Goal: Information Seeking & Learning: Learn about a topic

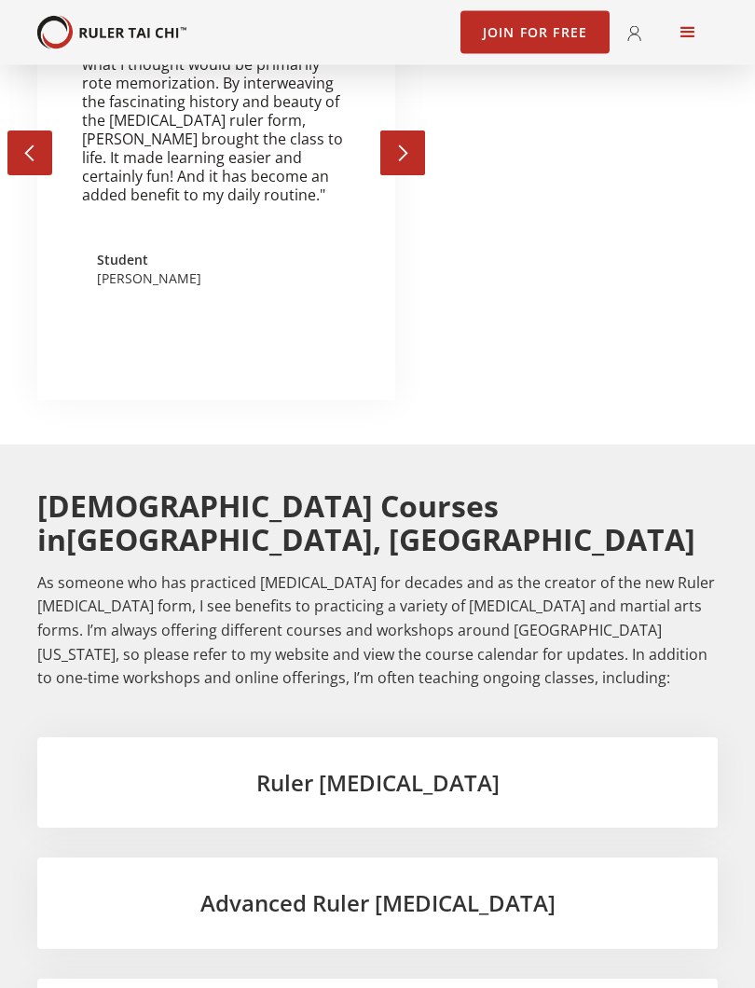
scroll to position [3518, 0]
click at [435, 767] on h3 "Ruler Tai Chi" at bounding box center [377, 783] width 621 height 32
click at [416, 738] on div "Ruler Tai Chi" at bounding box center [377, 783] width 681 height 91
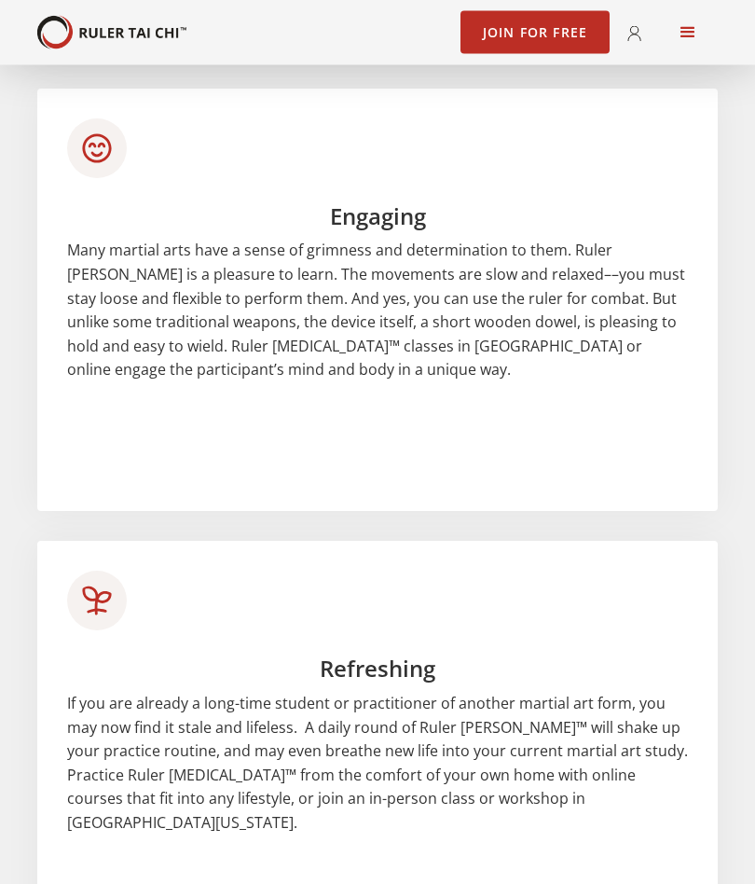
scroll to position [2199, 0]
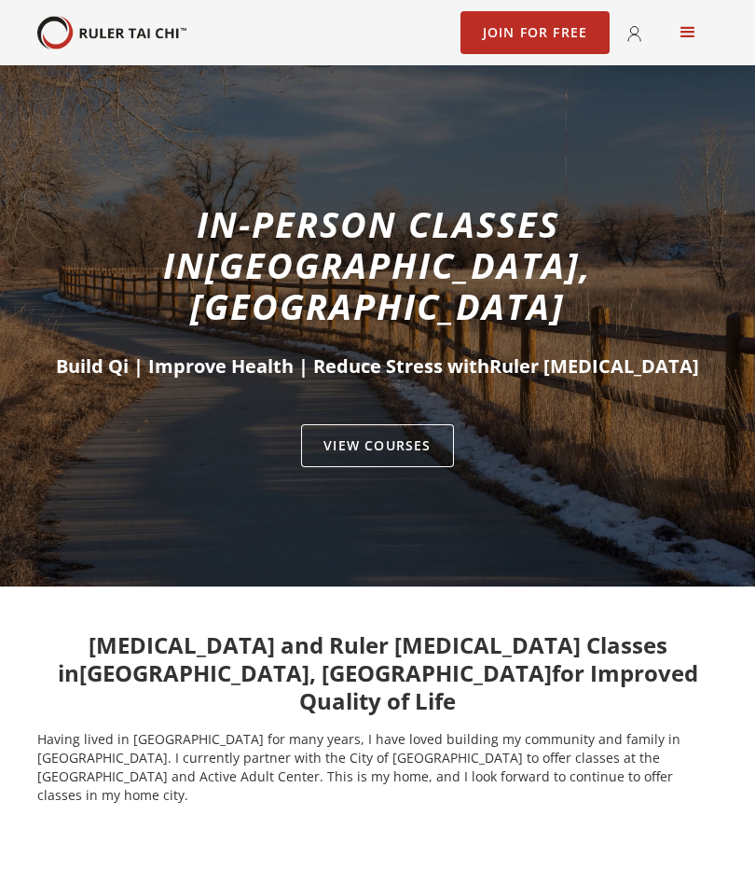
click at [698, 28] on div "menu" at bounding box center [688, 32] width 22 height 22
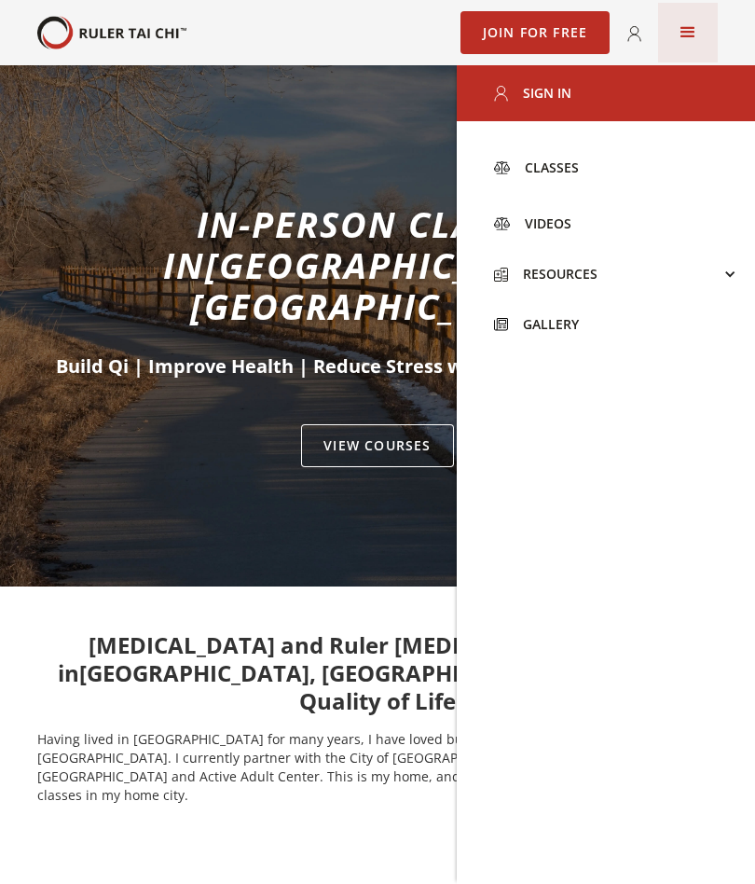
click at [579, 164] on link "Classes" at bounding box center [606, 168] width 298 height 56
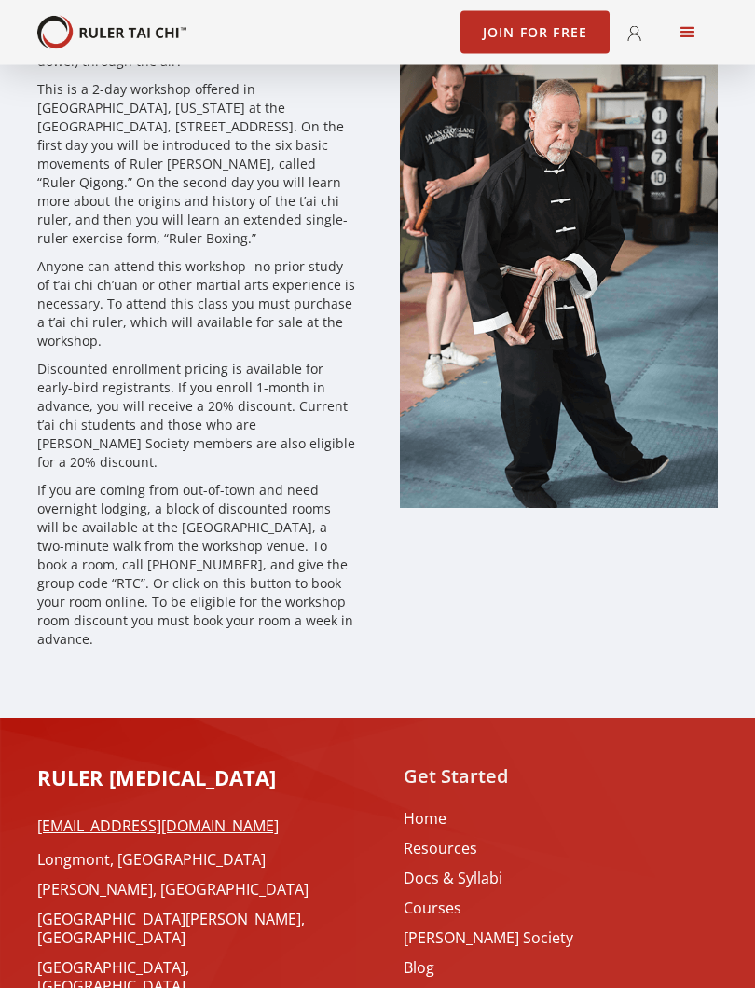
scroll to position [5524, 0]
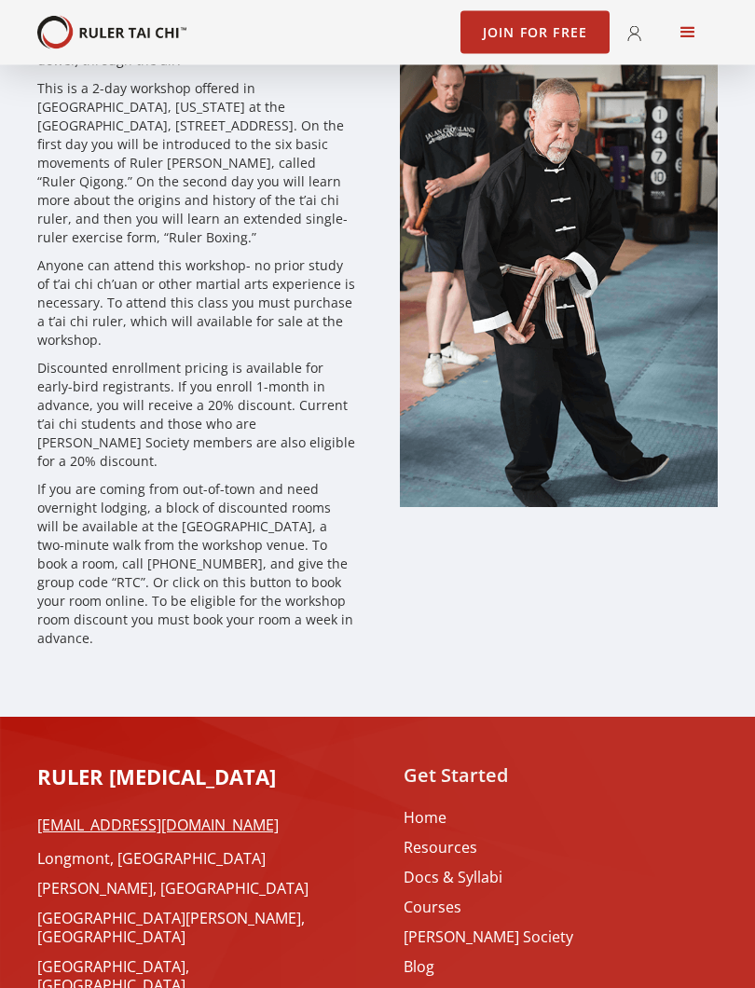
click at [94, 883] on link "[GEOGRAPHIC_DATA], [GEOGRAPHIC_DATA]" at bounding box center [186, 977] width 298 height 37
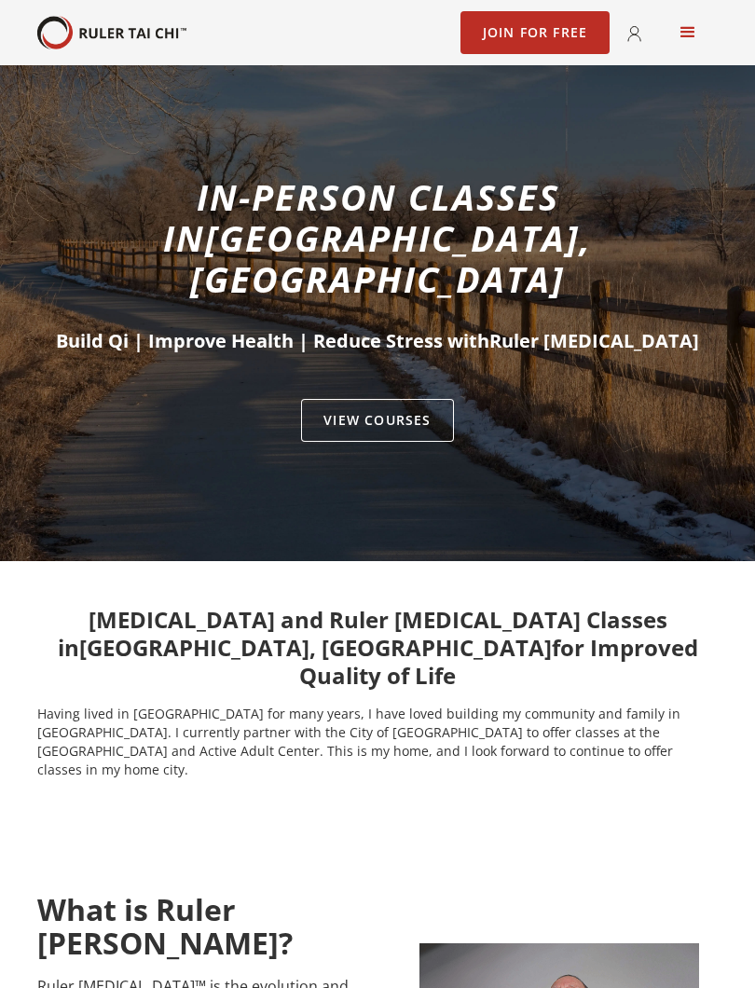
scroll to position [26, 0]
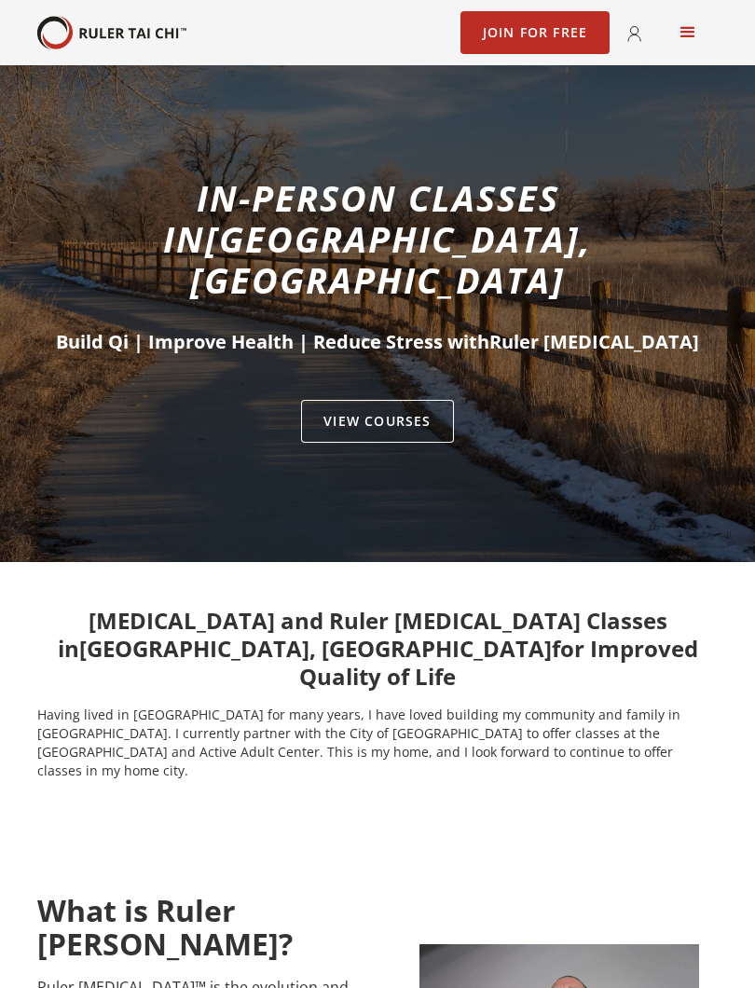
click at [413, 400] on link "VIEW Courses" at bounding box center [377, 421] width 152 height 43
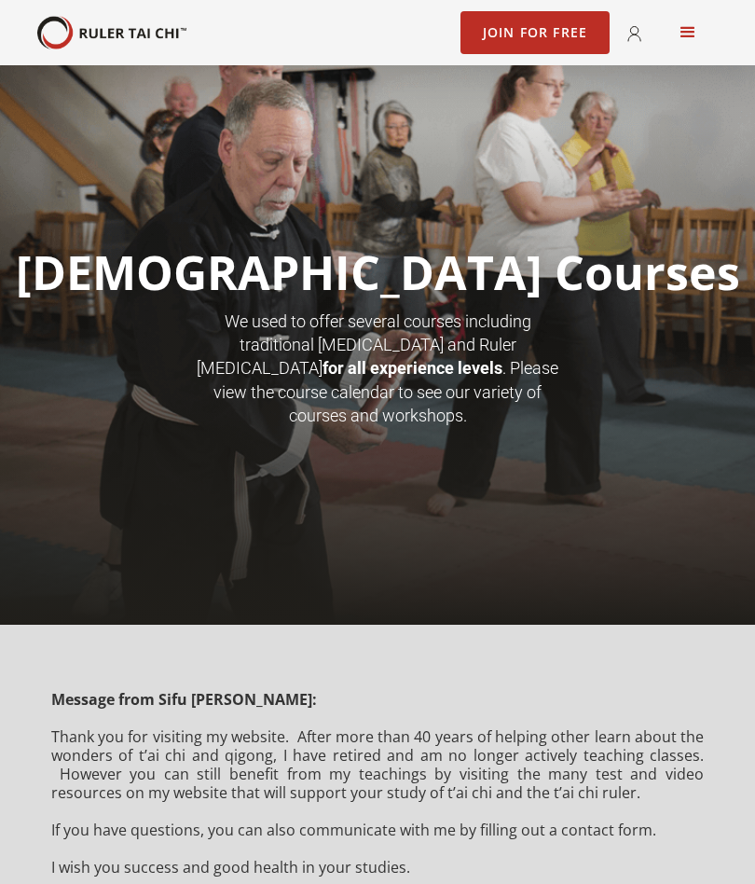
click at [540, 37] on link "Join for Free" at bounding box center [536, 32] width 150 height 43
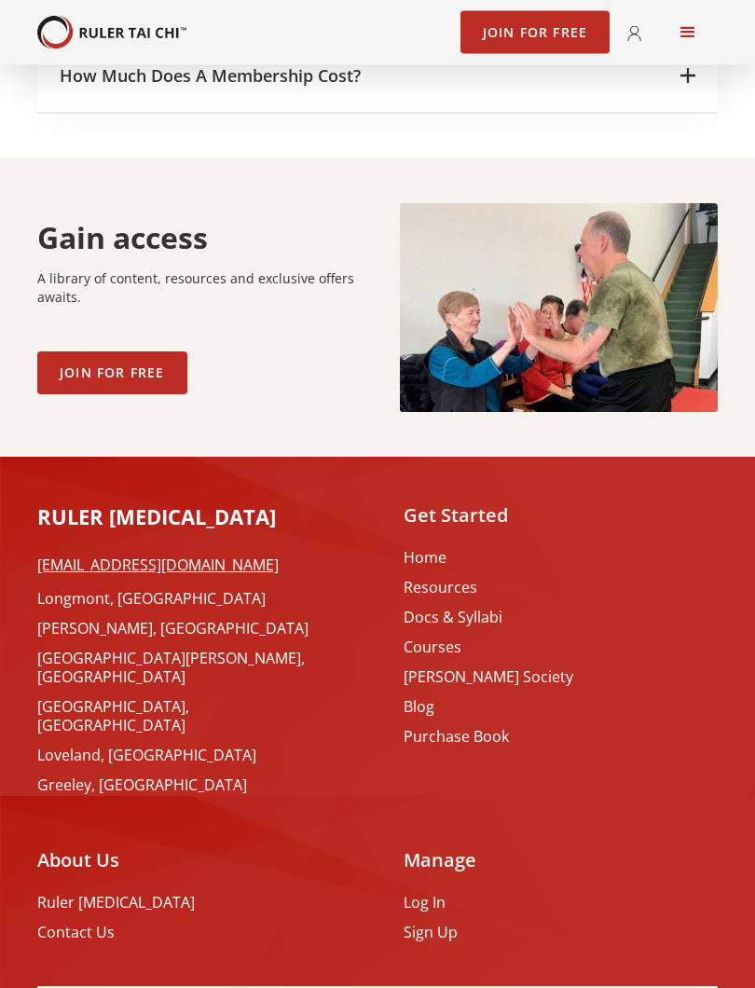
scroll to position [3042, 0]
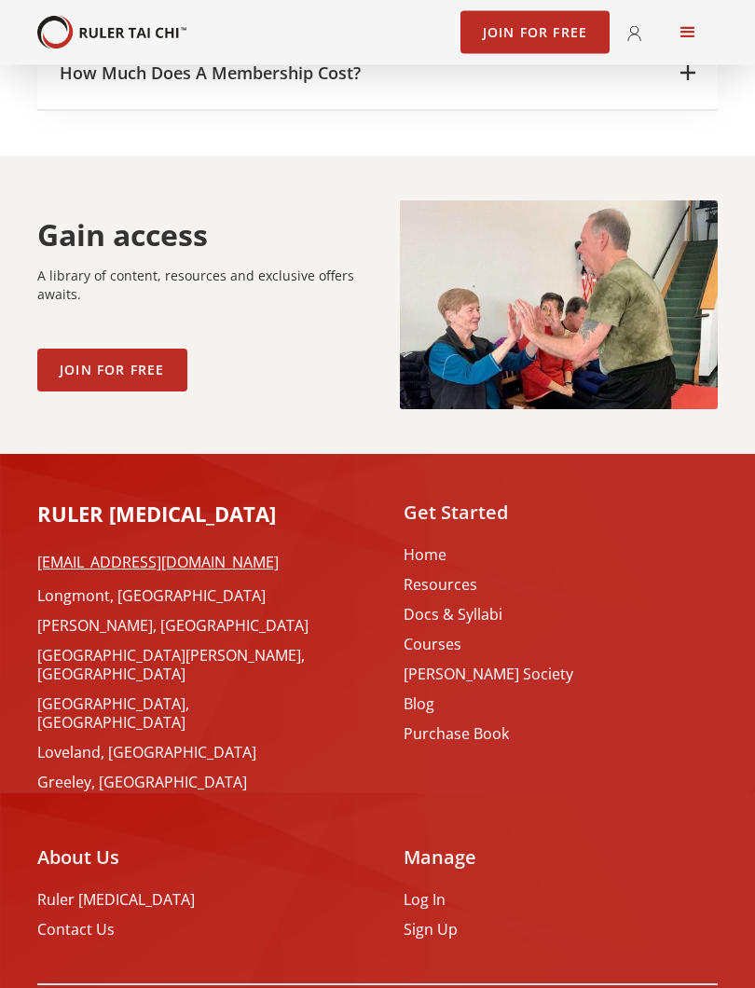
click at [438, 546] on link "Home" at bounding box center [489, 555] width 170 height 19
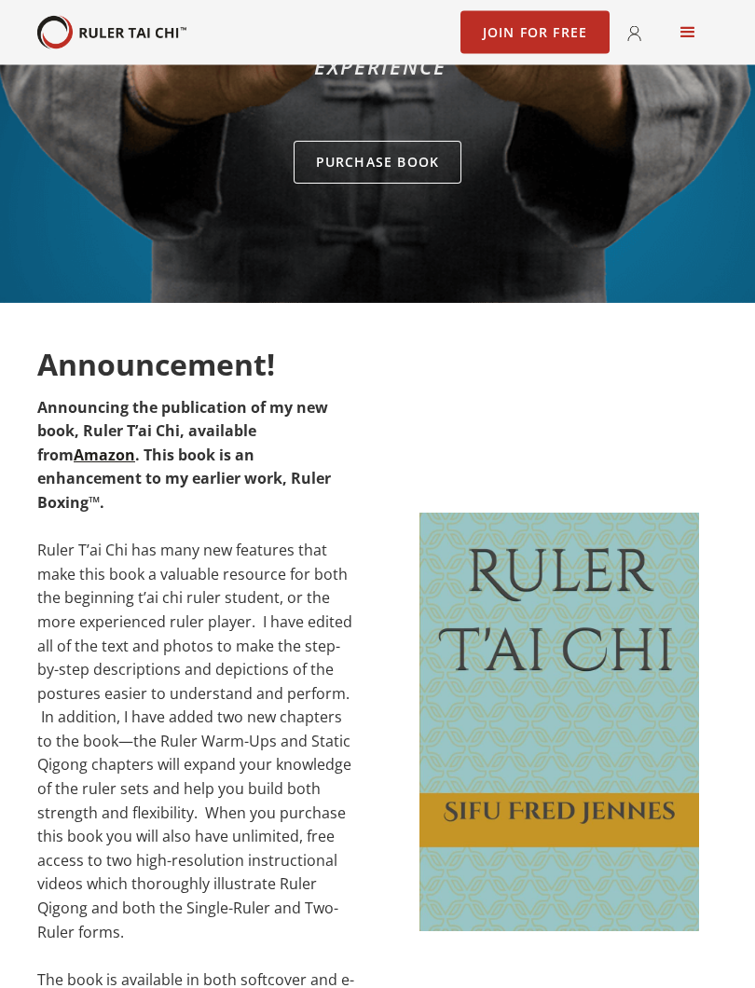
scroll to position [339, 0]
click at [412, 159] on link "Purchase Book" at bounding box center [378, 162] width 169 height 43
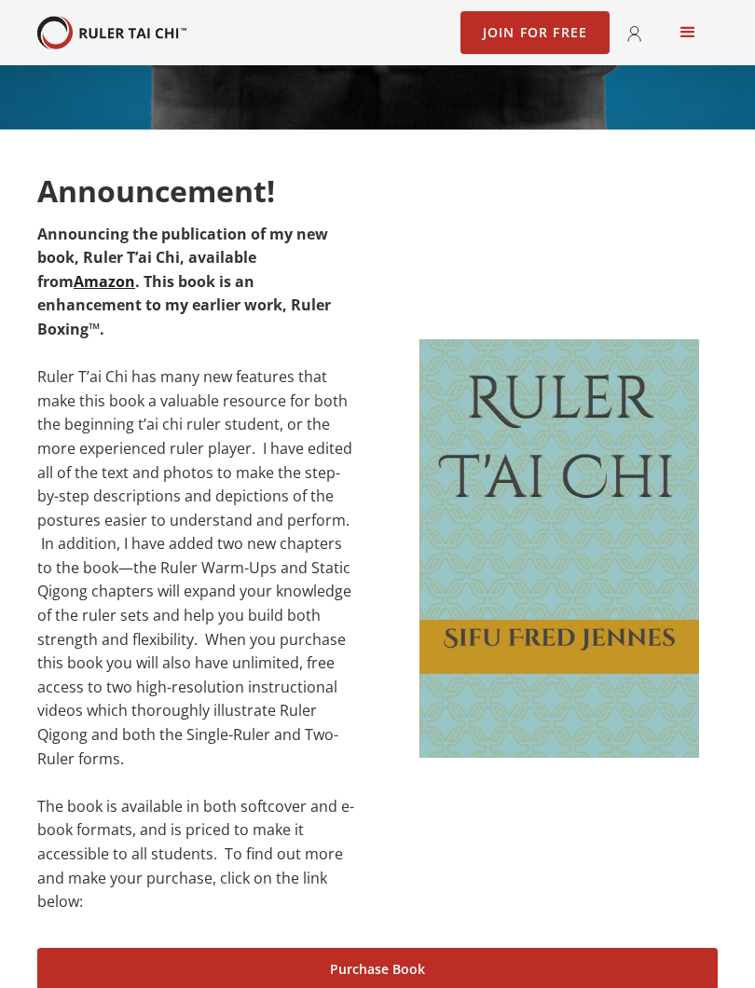
scroll to position [509, 0]
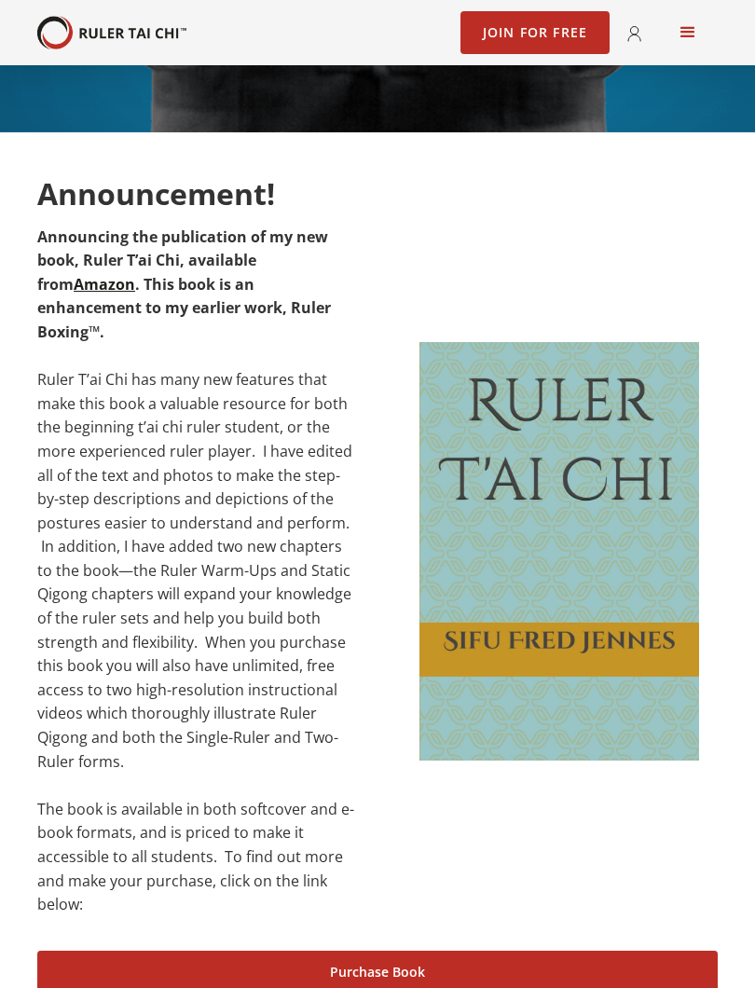
click at [606, 595] on img at bounding box center [560, 552] width 280 height 420
click at [464, 883] on link "Purchase Book" at bounding box center [377, 972] width 681 height 43
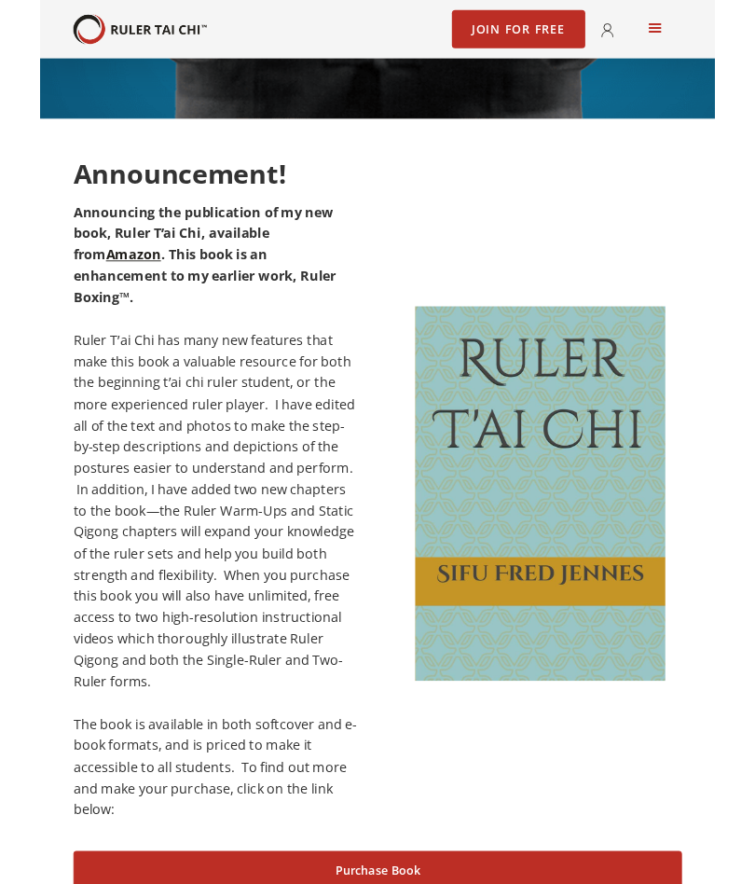
scroll to position [561, 0]
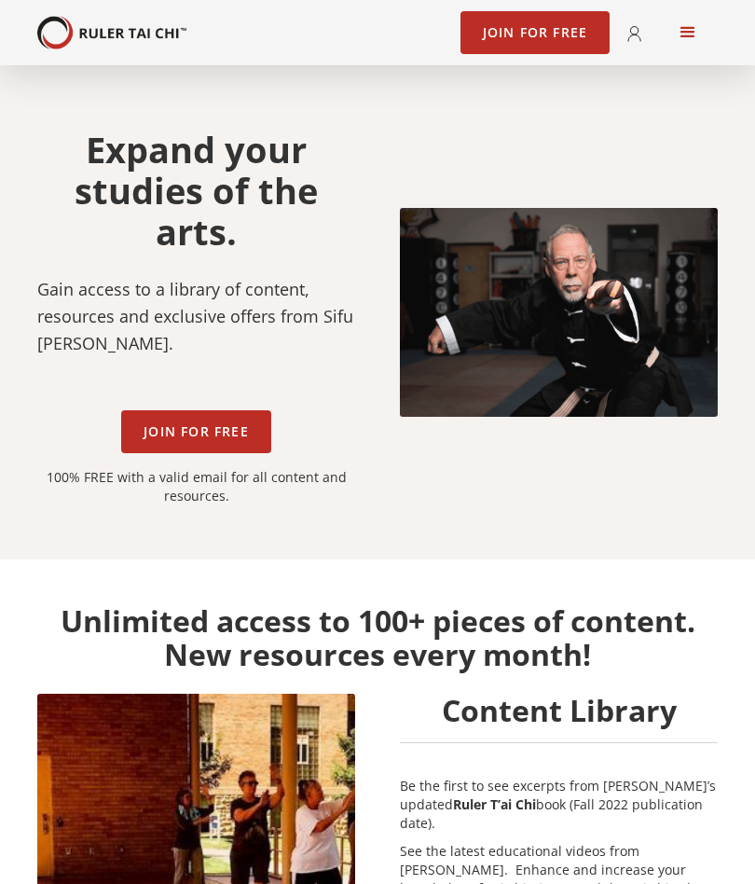
scroll to position [3095, 0]
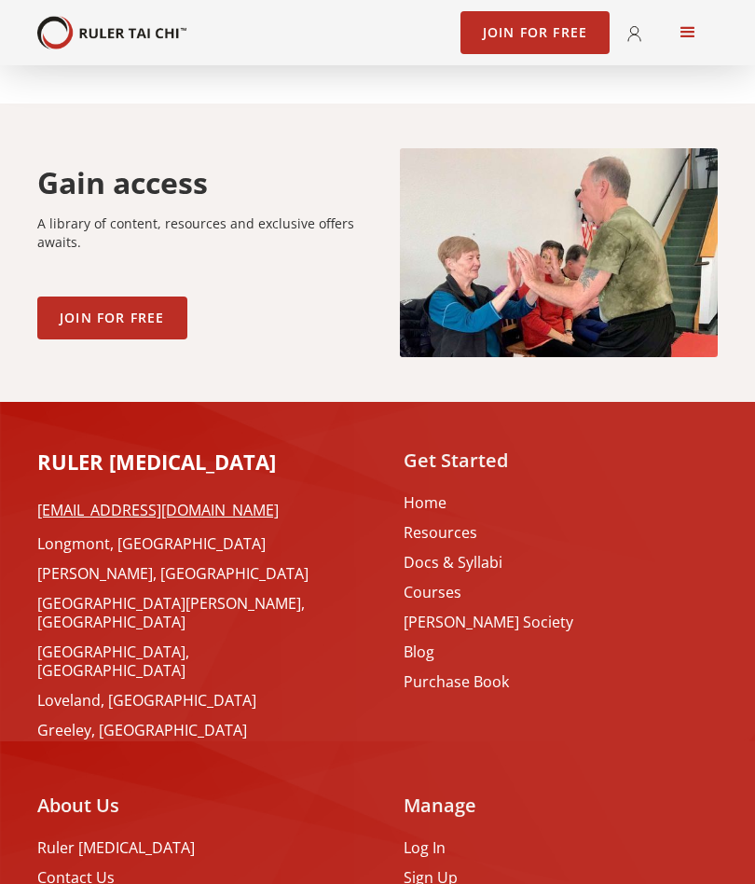
click at [131, 643] on link "[GEOGRAPHIC_DATA], [GEOGRAPHIC_DATA]" at bounding box center [186, 661] width 298 height 37
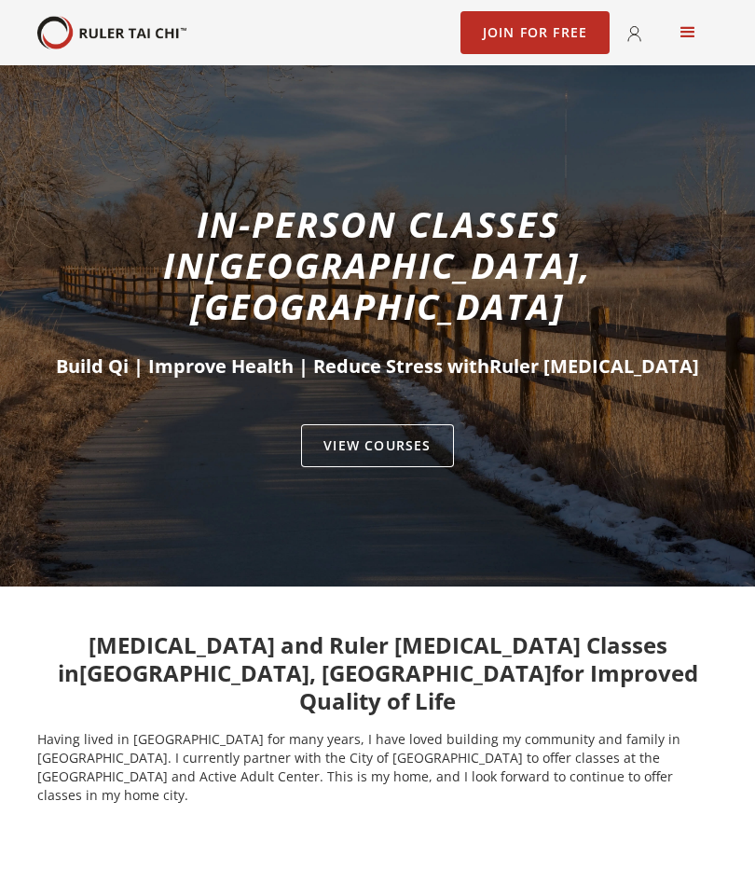
click at [391, 424] on link "VIEW Courses" at bounding box center [377, 445] width 152 height 43
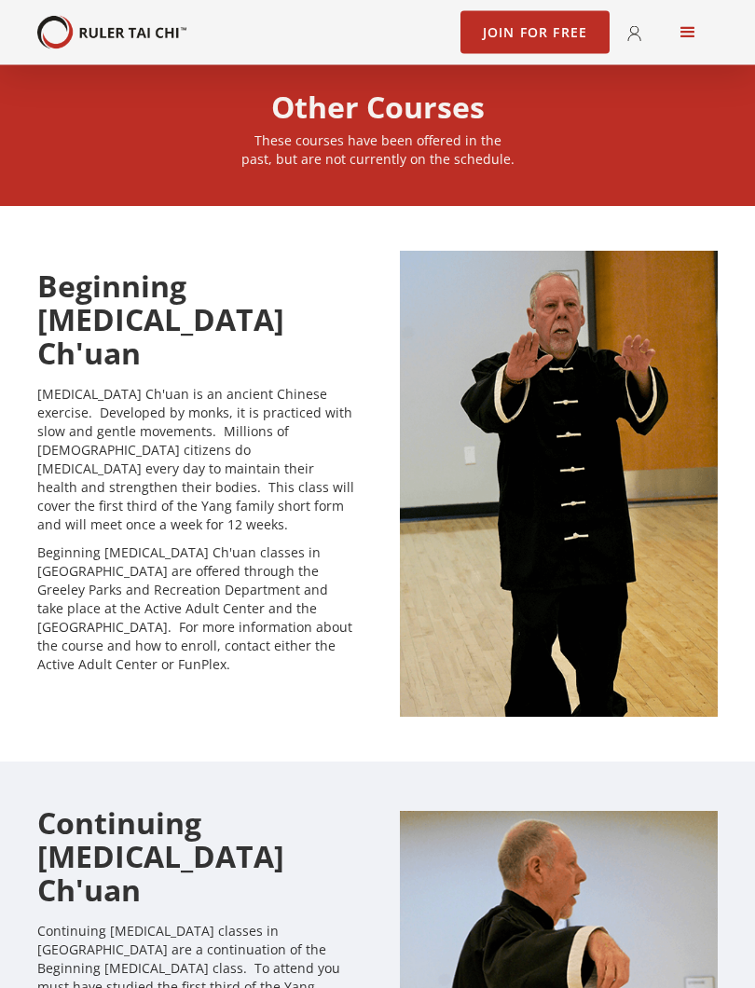
scroll to position [926, 0]
click at [238, 544] on p "Beginning [MEDICAL_DATA] Ch'uan classes in [GEOGRAPHIC_DATA] are offered throug…" at bounding box center [196, 609] width 318 height 131
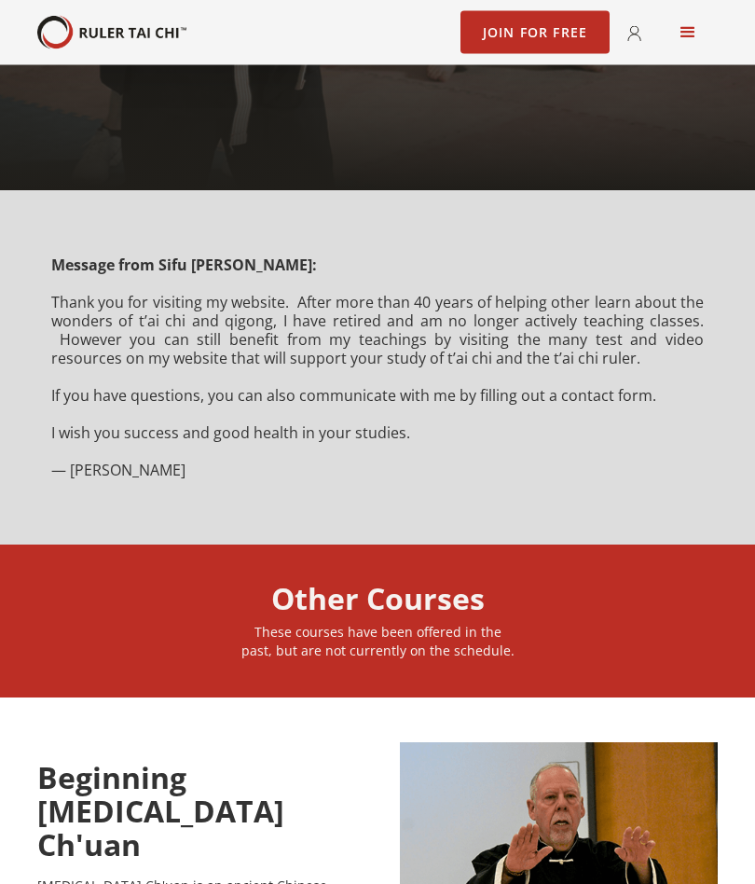
scroll to position [0, 0]
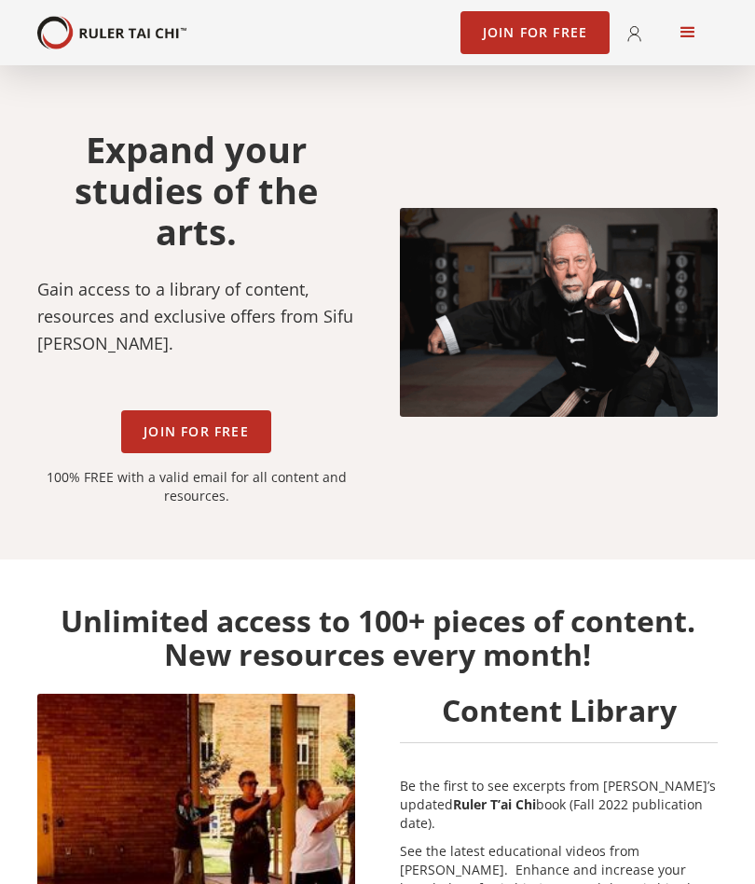
scroll to position [3095, 0]
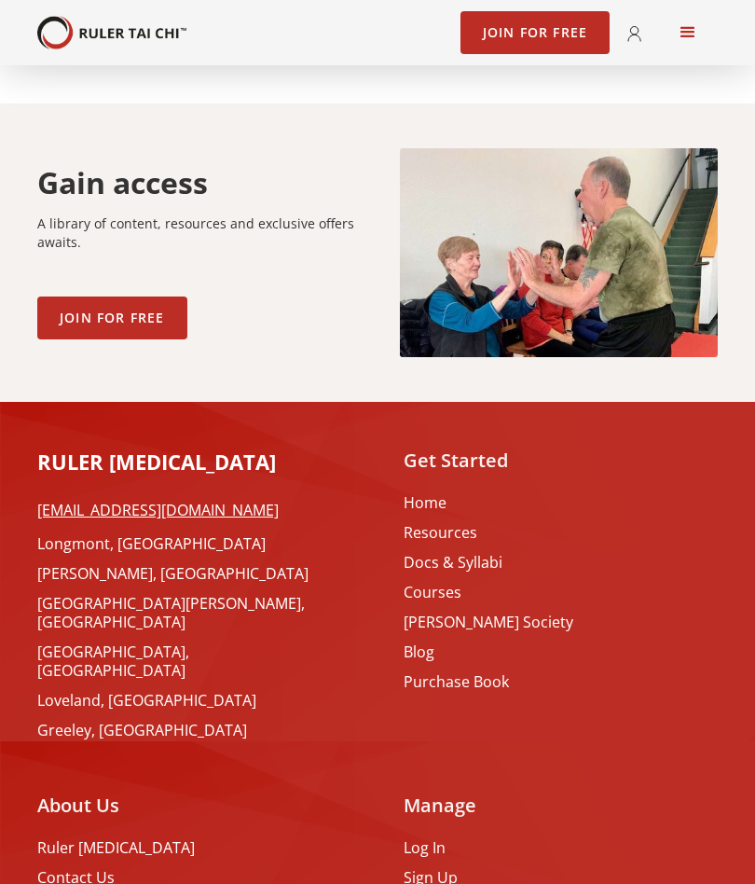
click at [104, 721] on link "Greeley, [GEOGRAPHIC_DATA]" at bounding box center [186, 730] width 298 height 19
click at [703, 39] on div "menu" at bounding box center [688, 33] width 60 height 60
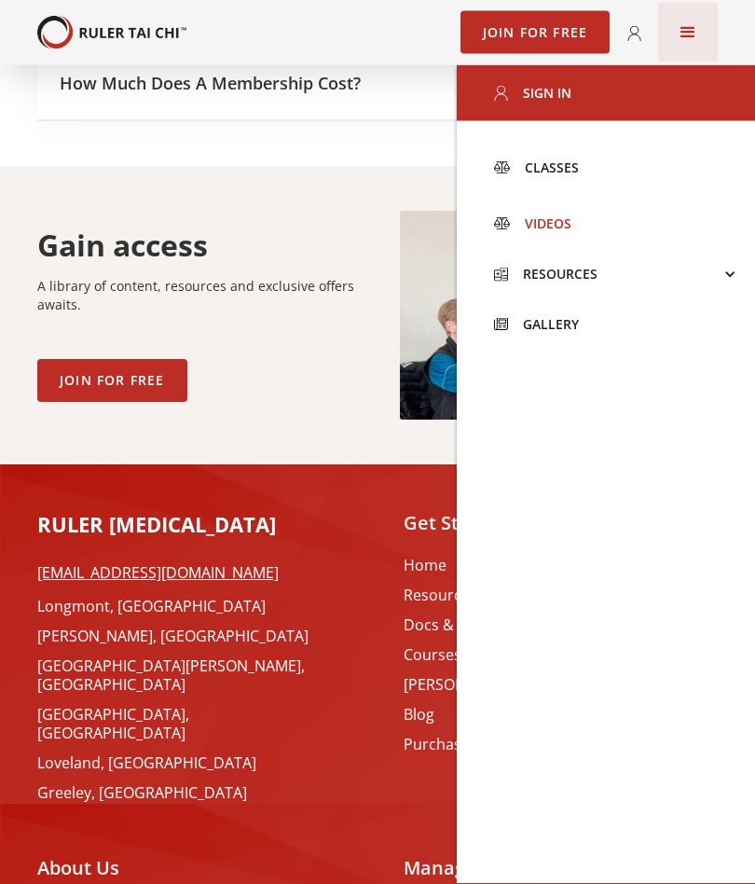
scroll to position [3031, 0]
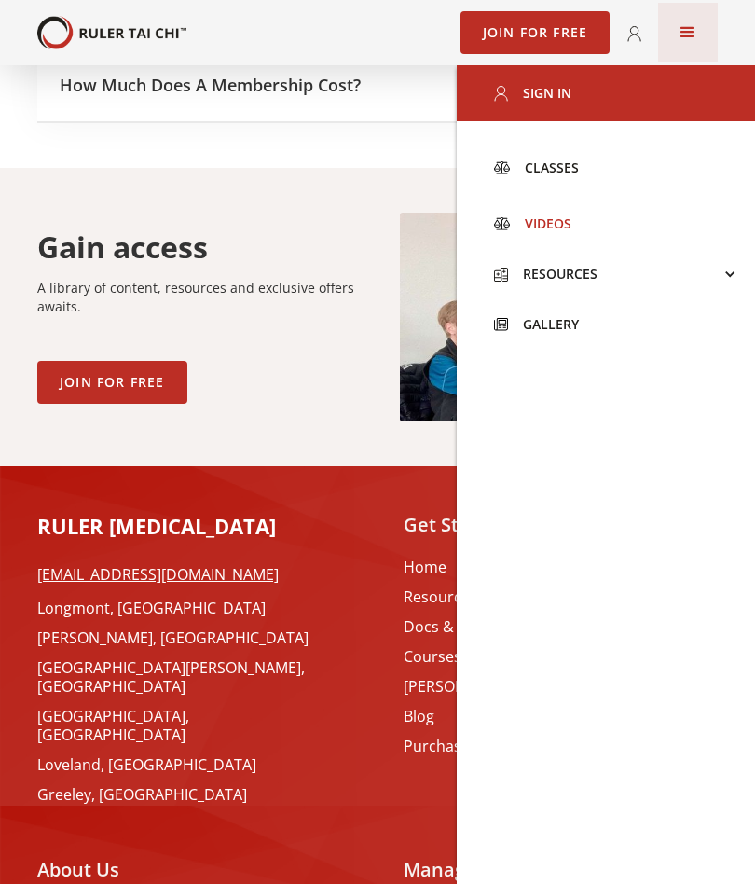
click at [553, 157] on link "Classes" at bounding box center [606, 168] width 298 height 56
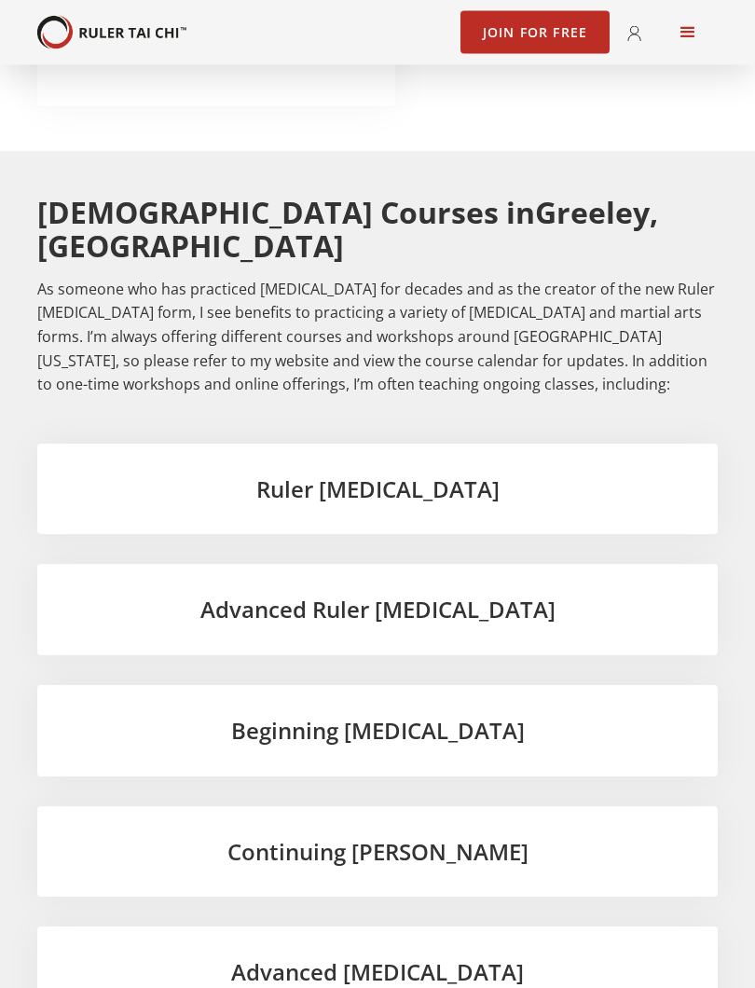
scroll to position [3713, 0]
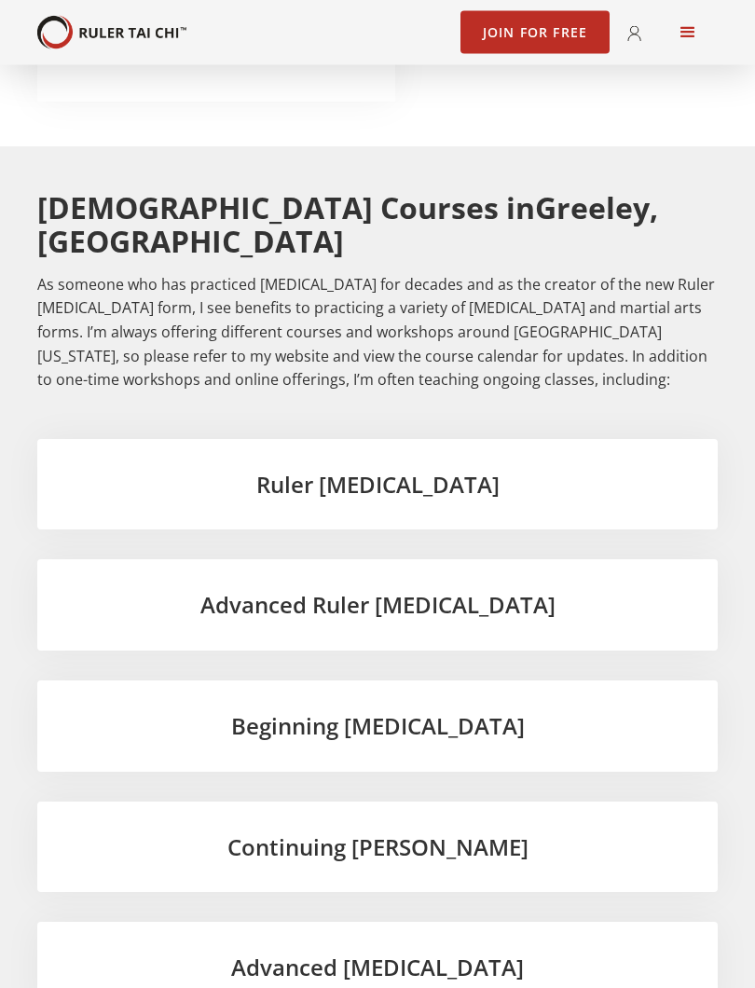
click at [416, 682] on div "Beginning Tai Chi" at bounding box center [377, 727] width 681 height 91
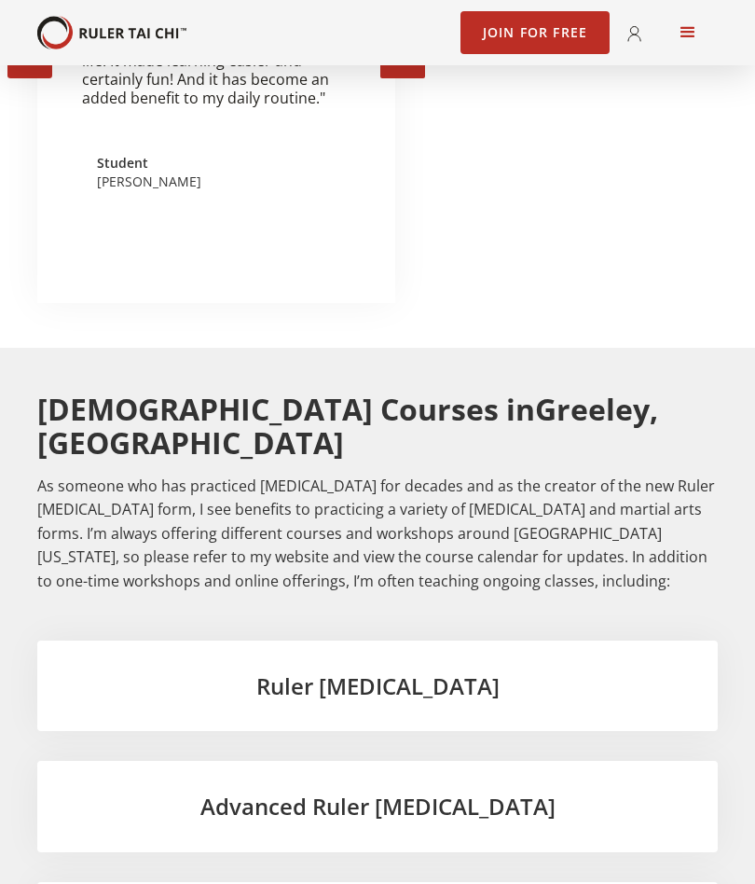
scroll to position [3364, 0]
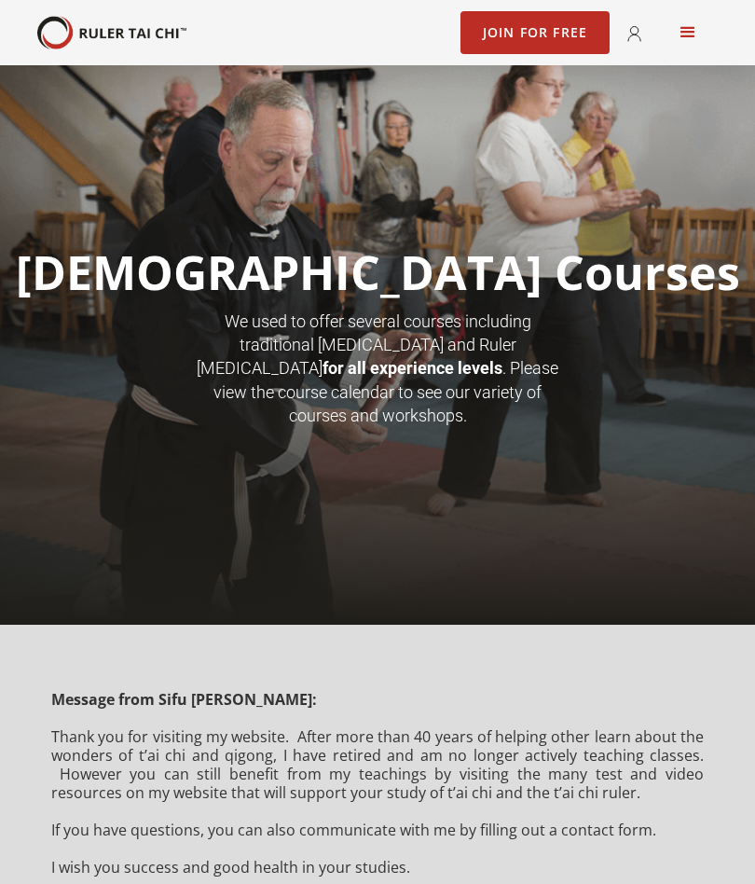
click at [678, 35] on div "menu" at bounding box center [688, 32] width 22 height 22
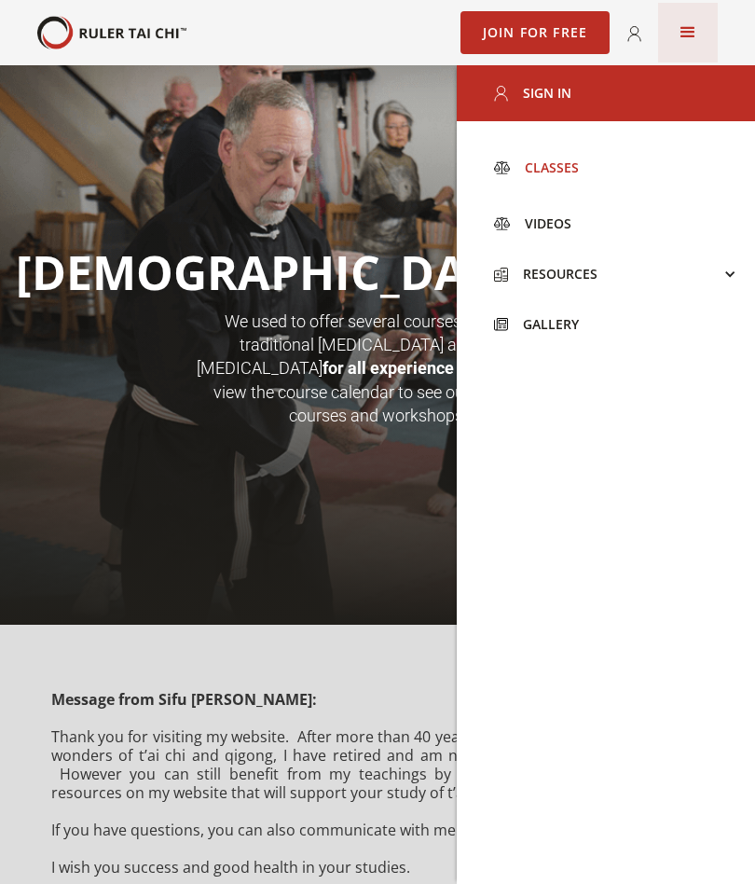
click at [548, 226] on div "Videos" at bounding box center [541, 223] width 62 height 19
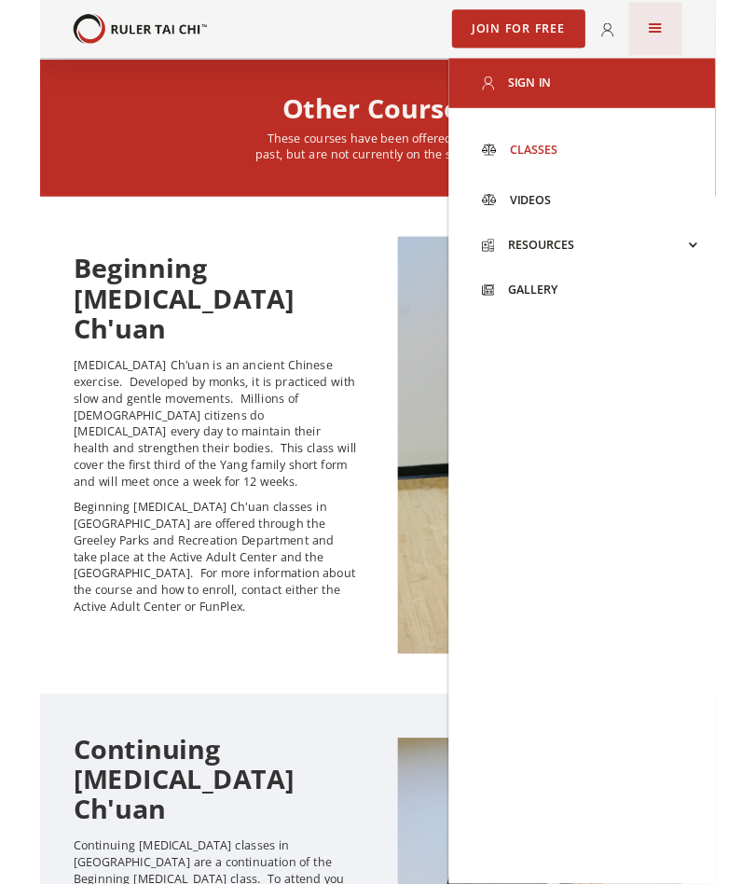
scroll to position [912, 0]
